Goal: Communication & Community: Participate in discussion

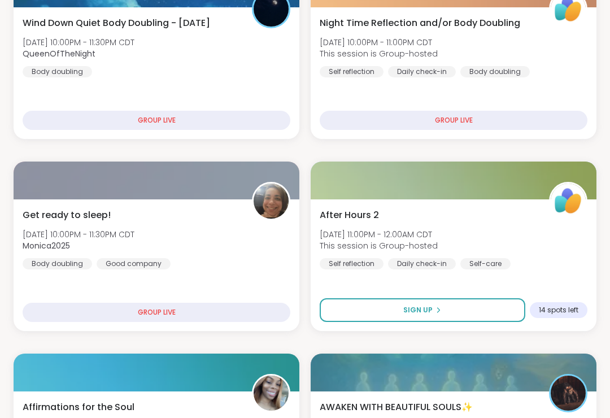
scroll to position [295, 0]
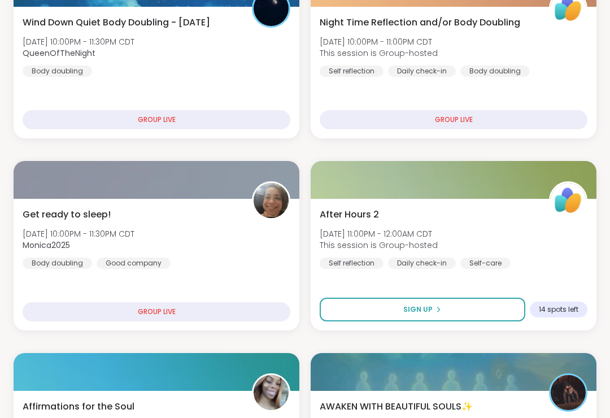
click at [248, 260] on div "Get ready to sleep! [DATE] 10:00PM - 11:30PM CDT Monica2025 Body doubling Good …" at bounding box center [157, 238] width 268 height 61
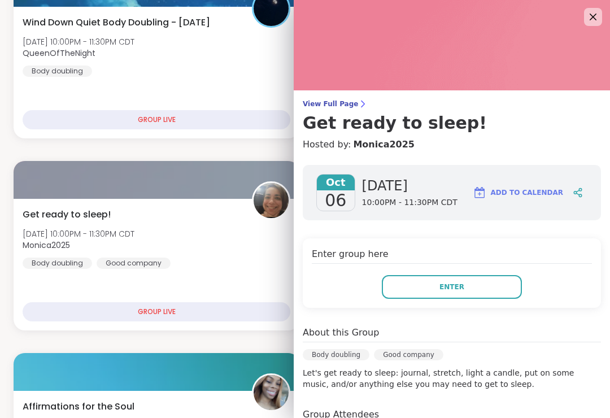
click at [477, 294] on button "Enter" at bounding box center [452, 287] width 140 height 24
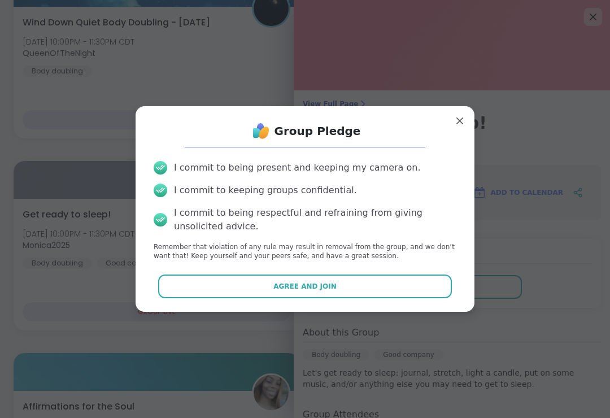
click at [413, 291] on button "Agree and Join" at bounding box center [305, 286] width 294 height 24
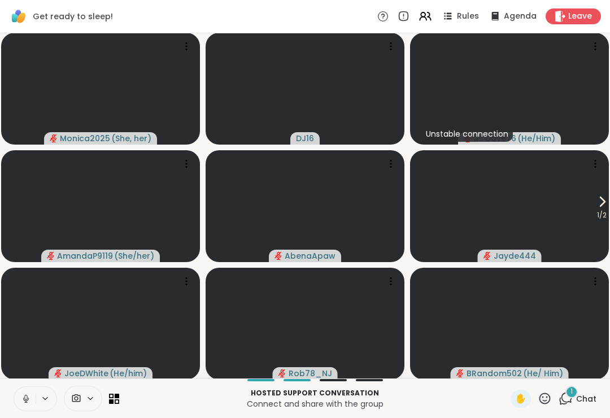
click at [33, 409] on button at bounding box center [24, 399] width 21 height 24
click at [602, 215] on span "1 / 2" at bounding box center [601, 215] width 14 height 14
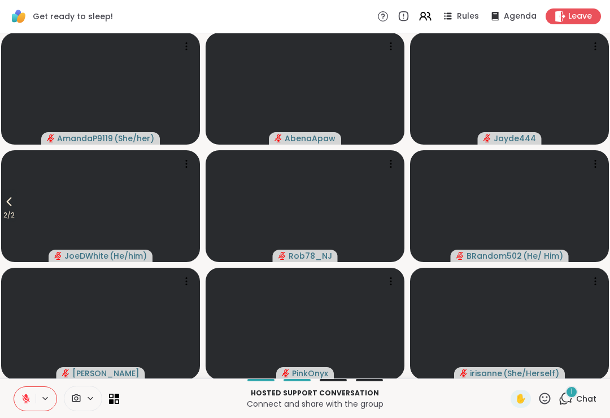
click at [17, 199] on button "2 / 2" at bounding box center [9, 205] width 16 height 33
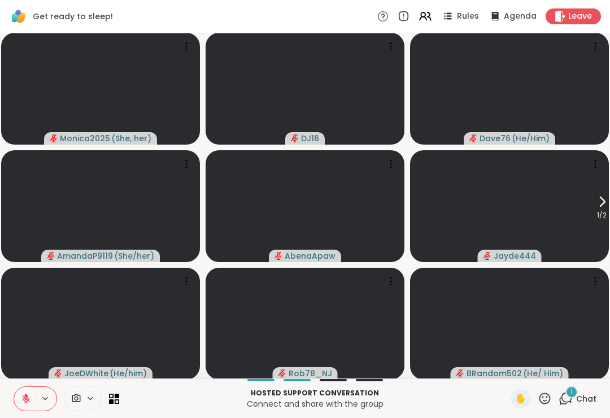
click at [602, 201] on icon at bounding box center [602, 201] width 5 height 9
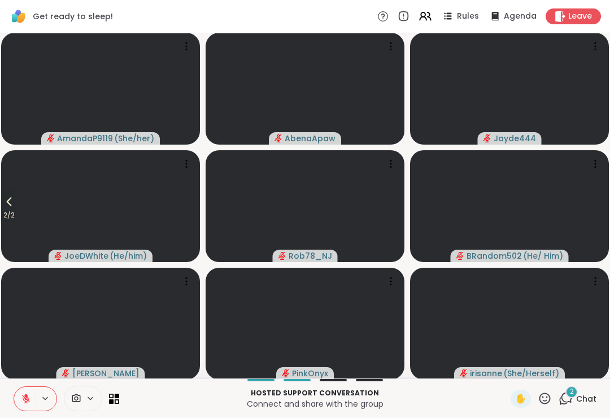
click at [2, 211] on span "2 / 2" at bounding box center [9, 215] width 16 height 14
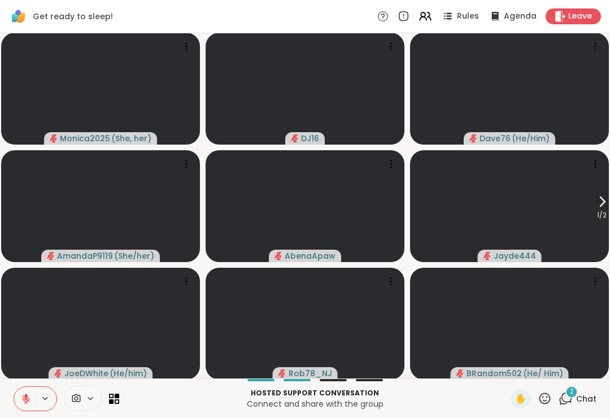
click at [608, 198] on button "1 / 2" at bounding box center [601, 205] width 14 height 33
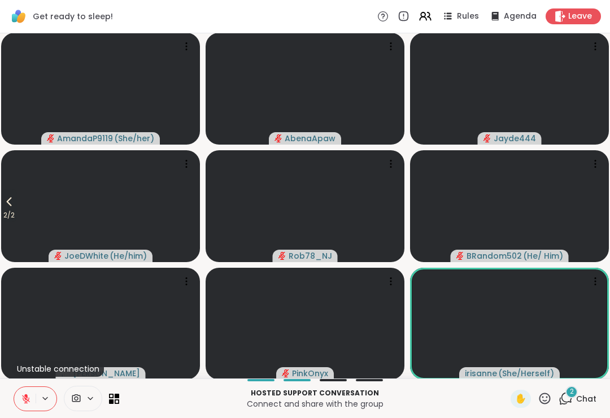
click at [2, 205] on button "2 / 2" at bounding box center [9, 205] width 16 height 33
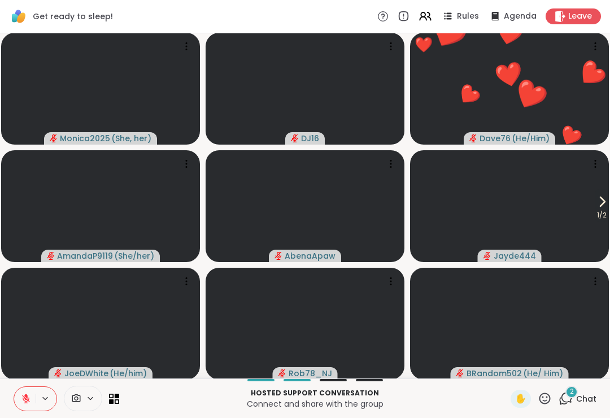
click at [544, 403] on icon at bounding box center [544, 397] width 11 height 11
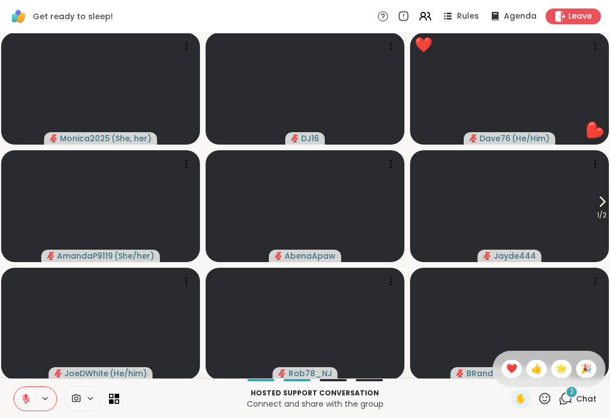
click at [516, 376] on div "❤️" at bounding box center [511, 369] width 20 height 18
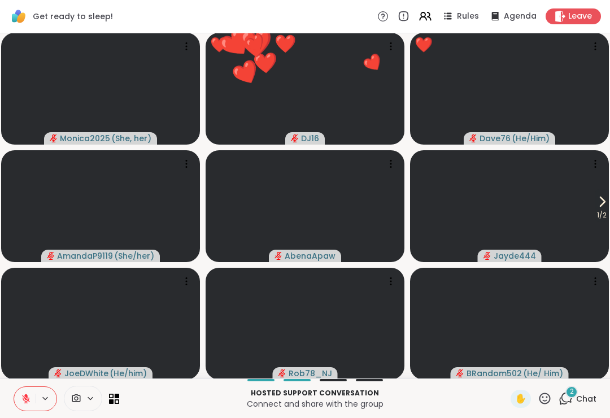
click at [601, 215] on span "1 / 2" at bounding box center [601, 215] width 14 height 14
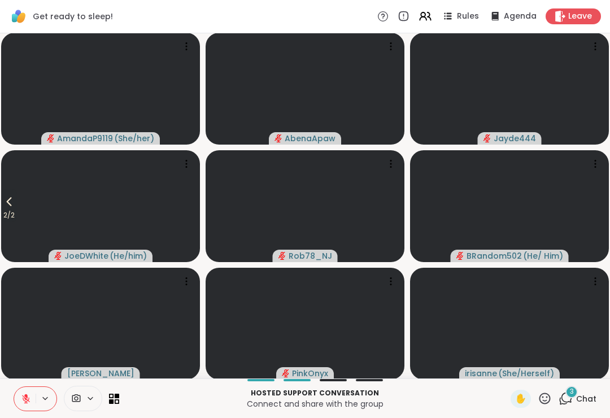
click at [7, 217] on span "2 / 2" at bounding box center [9, 215] width 16 height 14
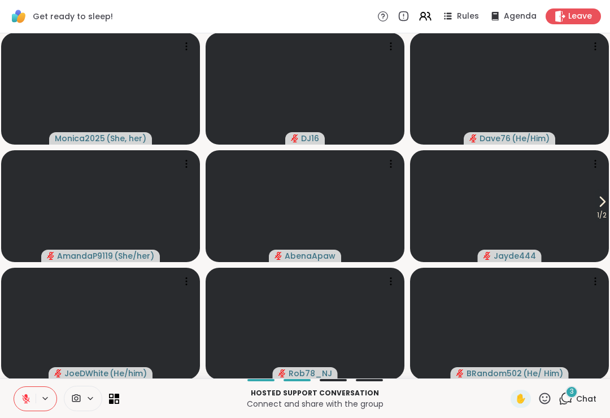
click at [548, 397] on icon at bounding box center [544, 397] width 11 height 11
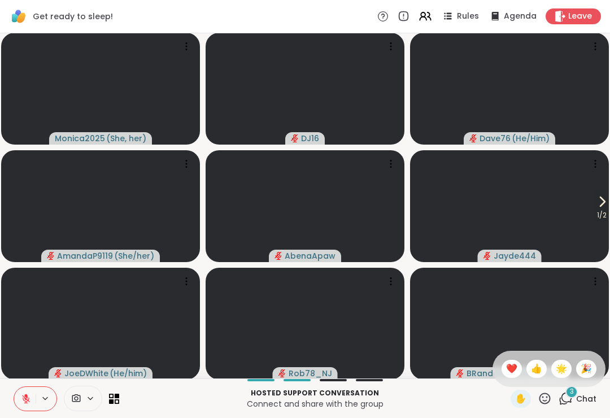
click at [510, 361] on div "❤️" at bounding box center [511, 369] width 20 height 18
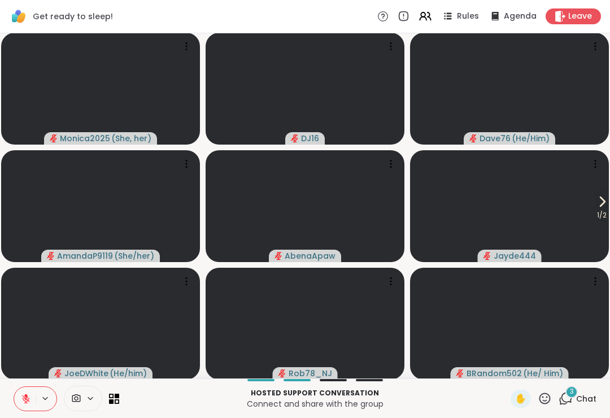
click at [587, 406] on div "3 Chat" at bounding box center [577, 399] width 38 height 18
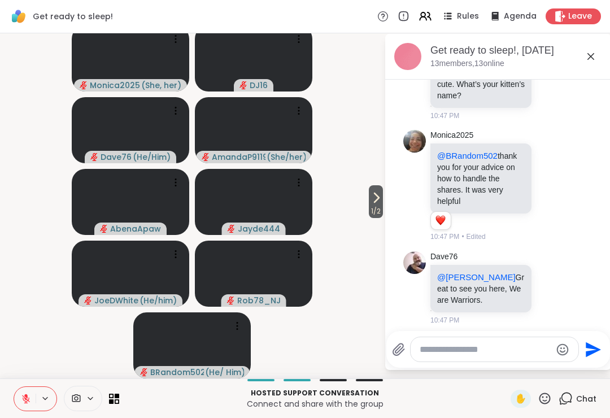
scroll to position [4865, 0]
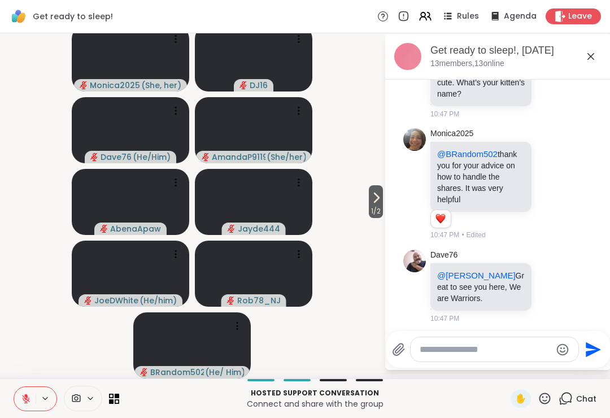
click at [377, 203] on icon at bounding box center [376, 198] width 14 height 14
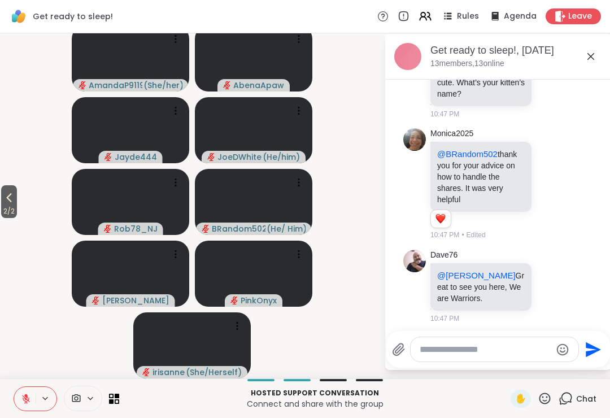
click at [604, 58] on div "Get ready to sleep!, [DATE] members, 13 online" at bounding box center [498, 57] width 226 height 46
click at [590, 72] on div "Get ready to sleep!, [DATE] members, 13 online" at bounding box center [498, 57] width 226 height 46
click at [596, 55] on icon at bounding box center [591, 57] width 14 height 14
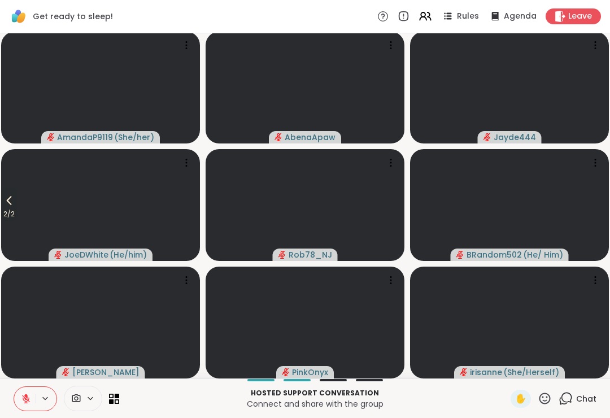
click at [12, 200] on icon at bounding box center [9, 201] width 14 height 14
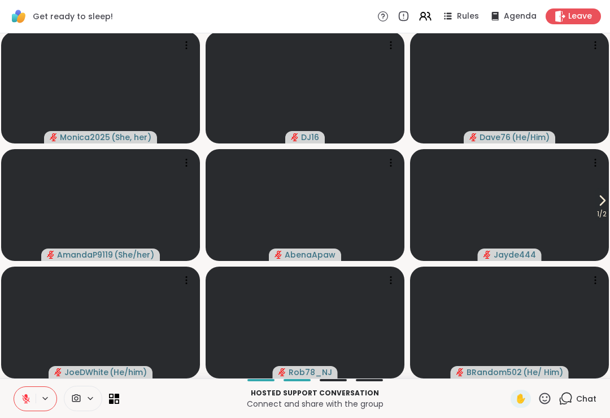
click at [607, 201] on button "1 / 2" at bounding box center [601, 204] width 14 height 33
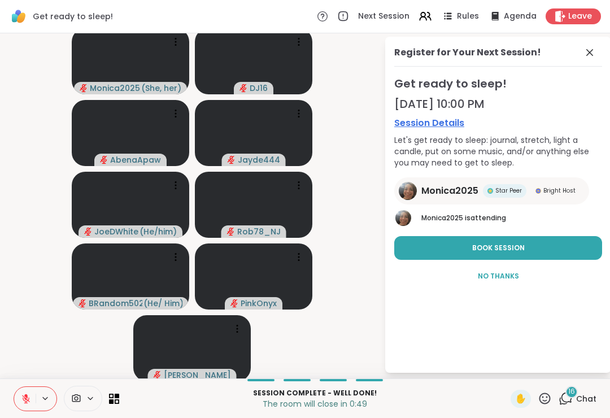
scroll to position [0, 0]
